Goal: Communication & Community: Answer question/provide support

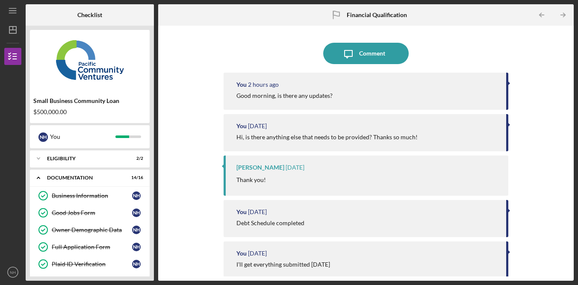
scroll to position [231, 0]
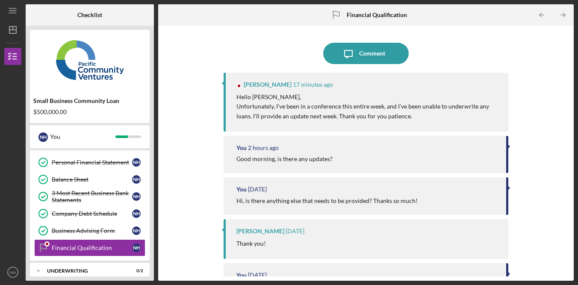
scroll to position [217, 0]
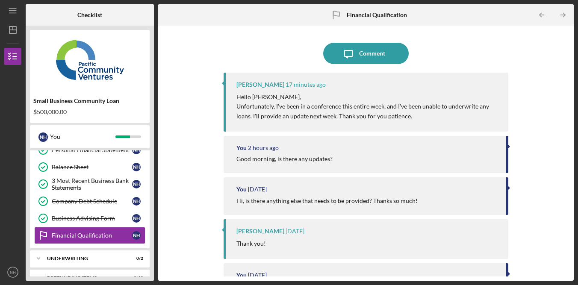
drag, startPoint x: 330, startPoint y: 106, endPoint x: 437, endPoint y: 120, distance: 107.9
click at [437, 120] on p "Unfortunately, I've been in a conference this entire week, and I've been unable…" at bounding box center [369, 111] width 264 height 19
drag, startPoint x: 436, startPoint y: 119, endPoint x: 429, endPoint y: 113, distance: 9.7
click at [436, 119] on p "Unfortunately, I've been in a conference this entire week, and I've been unable…" at bounding box center [369, 111] width 264 height 19
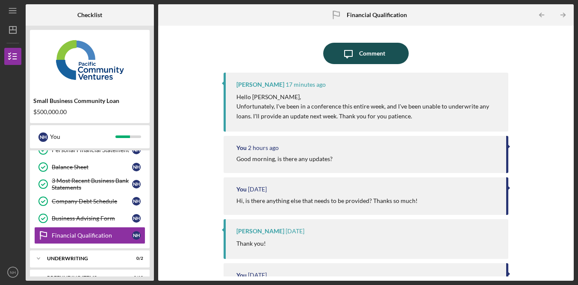
click at [386, 62] on button "Icon/Message Comment" at bounding box center [366, 53] width 86 height 21
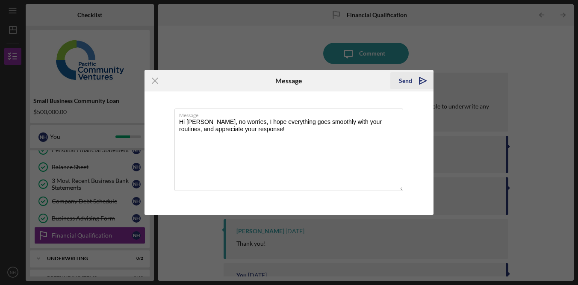
type textarea "Hi [PERSON_NAME], no worries, I hope everything goes smoothly with your routine…"
click at [406, 78] on div "Send" at bounding box center [405, 80] width 13 height 17
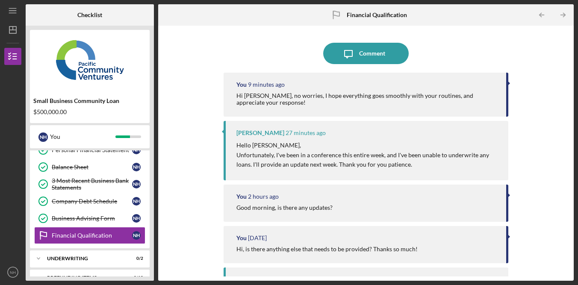
click at [534, 74] on div "Icon/Message Comment You 9 minutes ago Hi [PERSON_NAME], no worries, I hope eve…" at bounding box center [366, 153] width 407 height 247
click at [552, 65] on div "Icon/Message Comment You 9 minutes ago Hi [PERSON_NAME], no worries, I hope eve…" at bounding box center [366, 153] width 407 height 247
click at [501, 36] on div "Icon/Message Comment You 9 minutes ago Hi [PERSON_NAME], no worries, I hope eve…" at bounding box center [366, 153] width 285 height 247
click at [499, 49] on div "Icon/Message Comment" at bounding box center [366, 53] width 285 height 21
click at [492, 53] on div "Icon/Message Comment" at bounding box center [366, 53] width 285 height 21
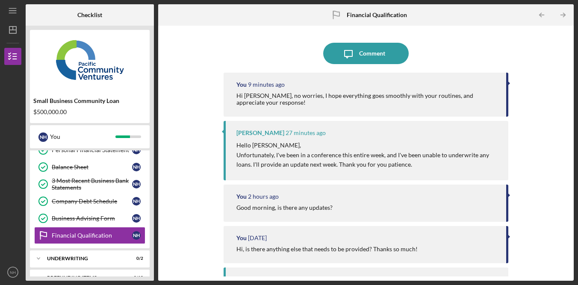
click at [543, 62] on div "Icon/Message Comment You 9 minutes ago Hi [PERSON_NAME], no worries, I hope eve…" at bounding box center [366, 153] width 407 height 247
click at [532, 71] on div "Icon/Message Comment You 9 minutes ago Hi [PERSON_NAME], no worries, I hope eve…" at bounding box center [366, 153] width 407 height 247
click at [525, 101] on div "Icon/Message Comment You 12 minutes ago Hi [PERSON_NAME], no worries, I hope ev…" at bounding box center [366, 153] width 407 height 247
click at [526, 100] on div "Icon/Message Comment You 12 minutes ago Hi [PERSON_NAME], no worries, I hope ev…" at bounding box center [366, 153] width 407 height 247
click at [526, 101] on div "Icon/Message Comment You 12 minutes ago Hi [PERSON_NAME], no worries, I hope ev…" at bounding box center [366, 153] width 407 height 247
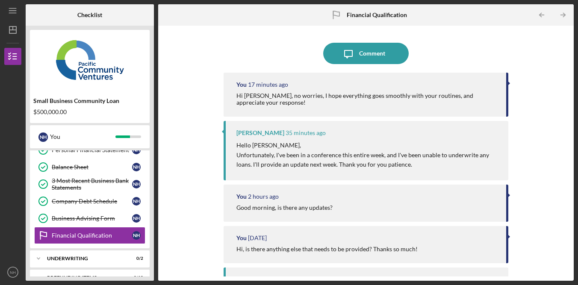
click at [530, 75] on div "Icon/Message Comment You 17 minutes ago Hi [PERSON_NAME], no worries, I hope ev…" at bounding box center [366, 153] width 407 height 247
click at [540, 76] on div "Icon/Message Comment You 17 minutes ago Hi [PERSON_NAME], no worries, I hope ev…" at bounding box center [366, 153] width 407 height 247
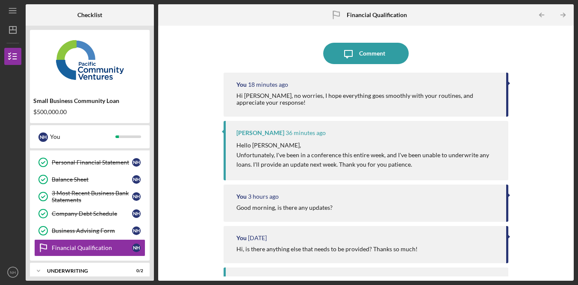
scroll to position [217, 0]
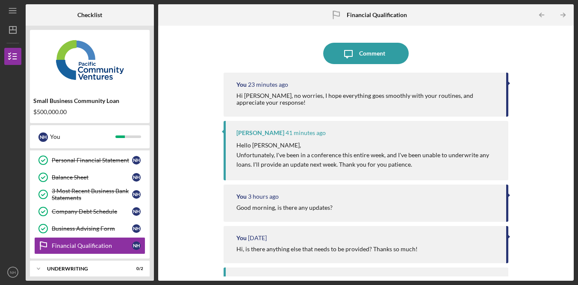
scroll to position [217, 0]
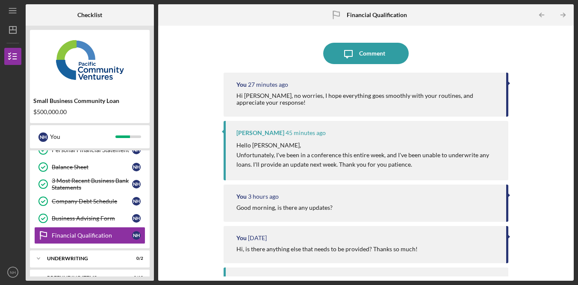
click at [517, 102] on div "Icon/Message Comment You 27 minutes ago Hi [PERSON_NAME], no worries, I hope ev…" at bounding box center [366, 153] width 407 height 247
click at [517, 100] on div "Icon/Message Comment You 27 minutes ago Hi [PERSON_NAME], no worries, I hope ev…" at bounding box center [366, 153] width 407 height 247
click at [511, 67] on div "Icon/Message Comment You 27 minutes ago Hi [PERSON_NAME], no worries, I hope ev…" at bounding box center [366, 153] width 407 height 247
click at [546, 85] on div "Icon/Message Comment You 27 minutes ago Hi Alberto, no worries, I hope everythi…" at bounding box center [366, 153] width 407 height 247
click at [532, 77] on div "Icon/Message Comment You 54 minutes ago Hi Alberto, no worries, I hope everythi…" at bounding box center [366, 153] width 407 height 247
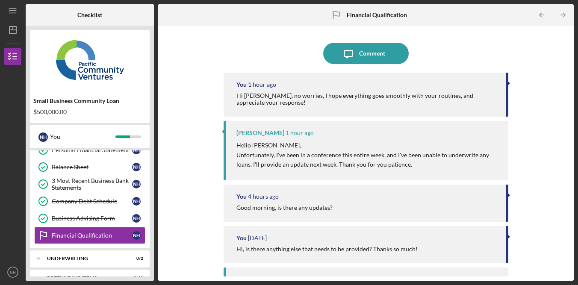
click at [504, 46] on div "Icon/Message Comment" at bounding box center [366, 53] width 285 height 21
